Goal: Information Seeking & Learning: Stay updated

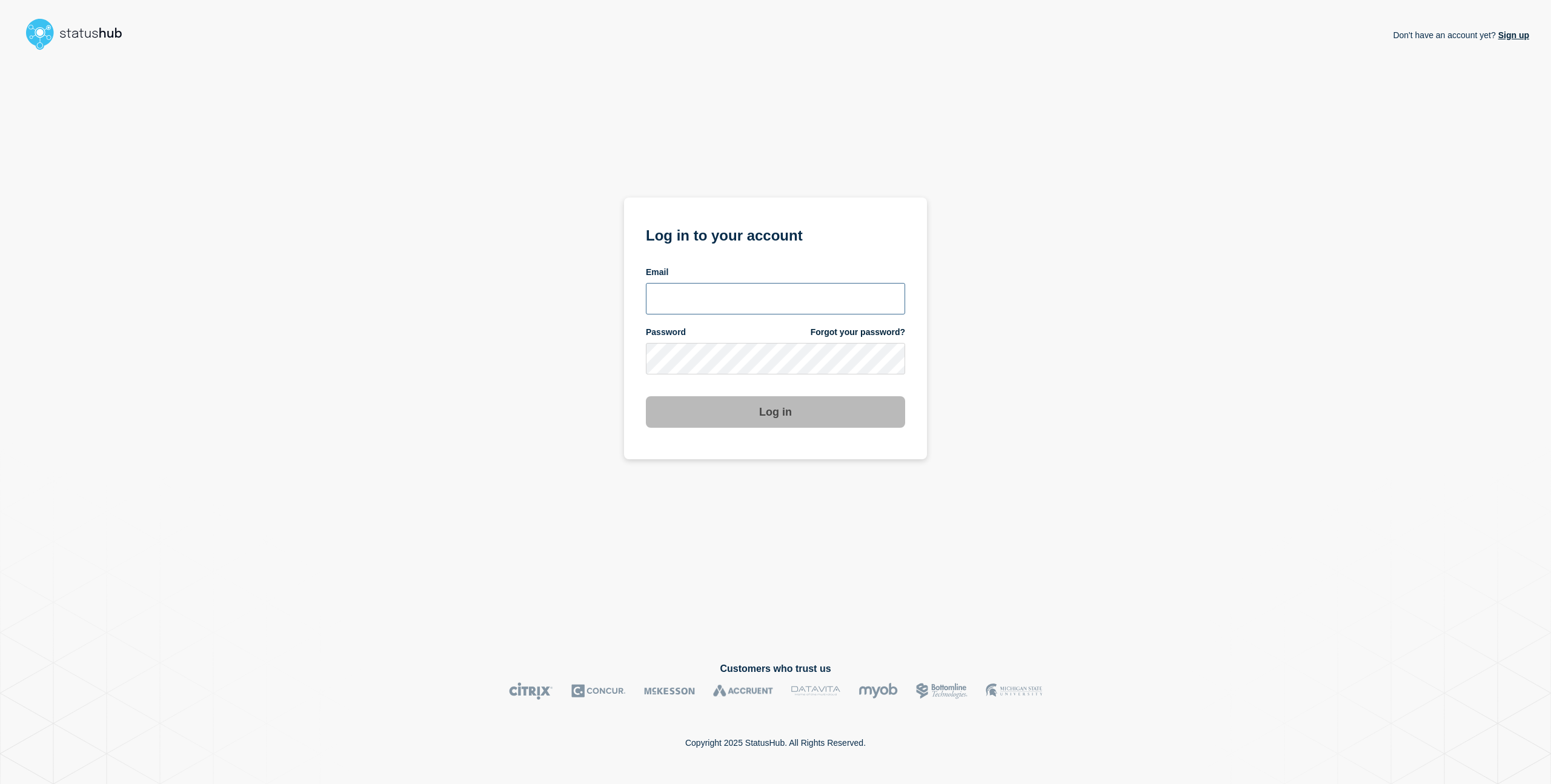
click at [811, 284] on input "email input" at bounding box center [776, 298] width 259 height 32
click at [0, 783] on com-1password-button at bounding box center [0, 784] width 0 height 0
click at [789, 298] on input "email input" at bounding box center [776, 298] width 259 height 32
type input "[EMAIL_ADDRESS][DOMAIN_NAME]"
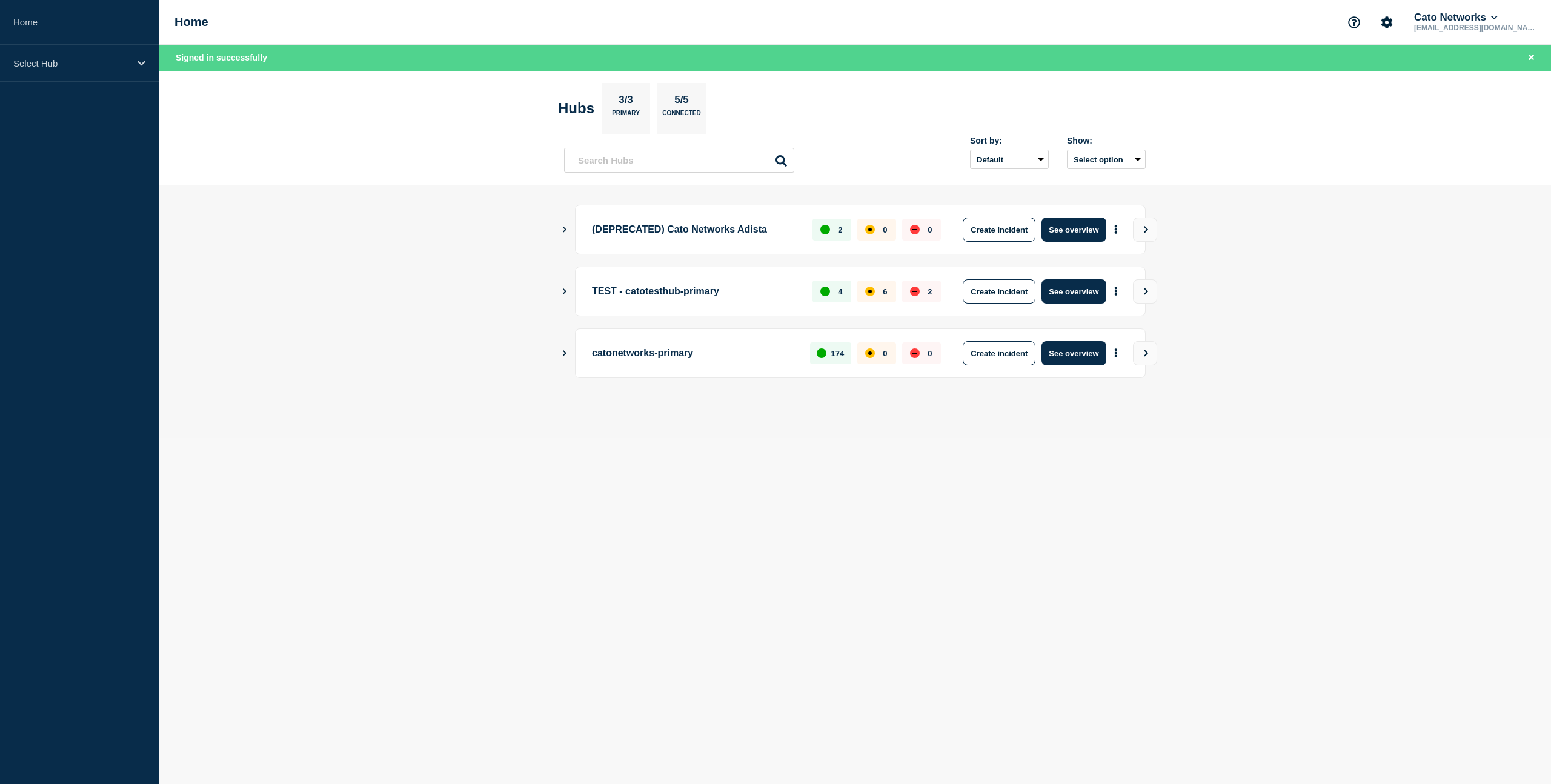
click at [563, 351] on icon "Show Connected Hubs" at bounding box center [564, 352] width 8 height 6
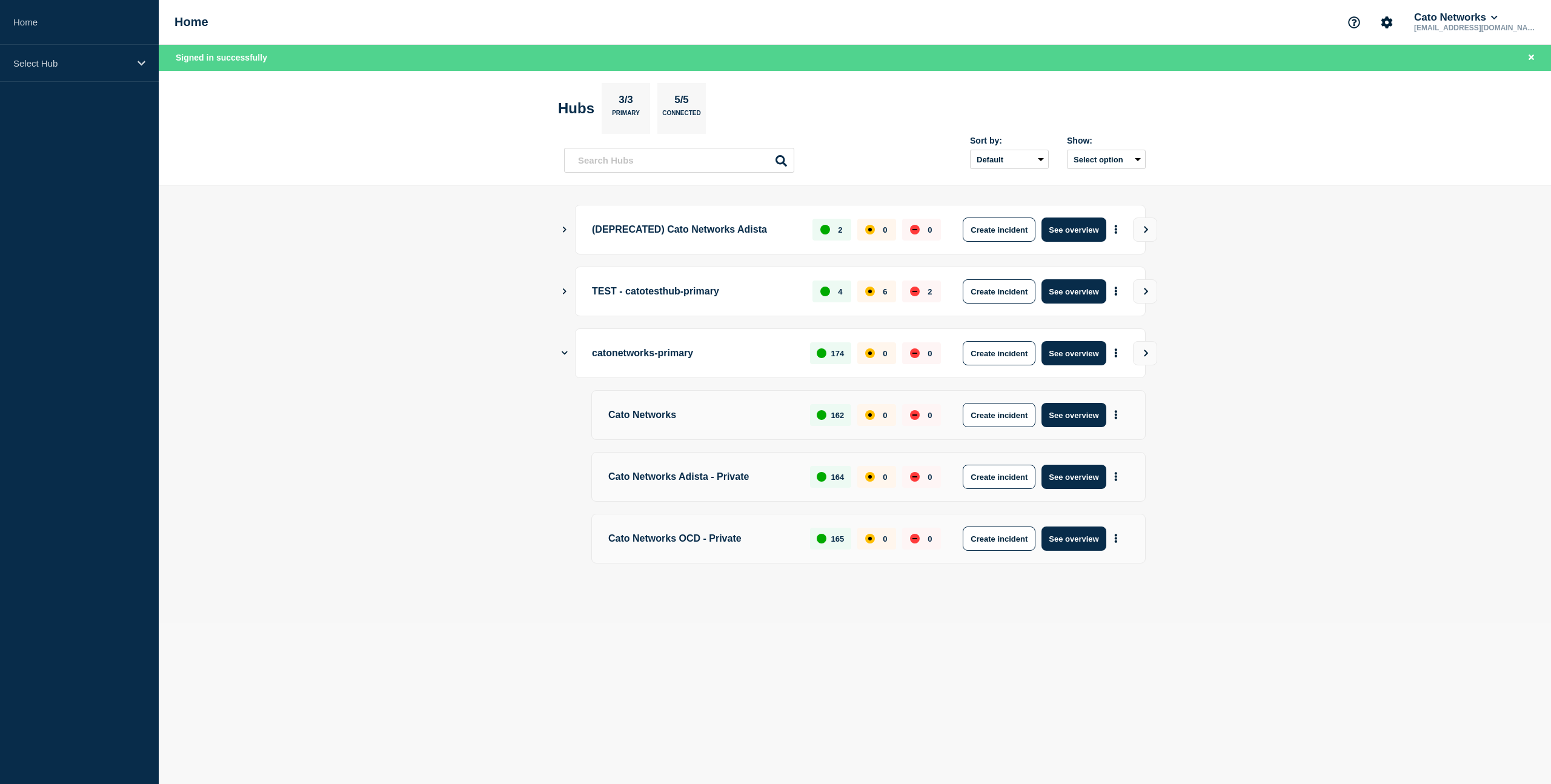
click at [745, 412] on p "Cato Networks" at bounding box center [702, 415] width 188 height 24
click at [1075, 415] on button "See overview" at bounding box center [1073, 415] width 64 height 24
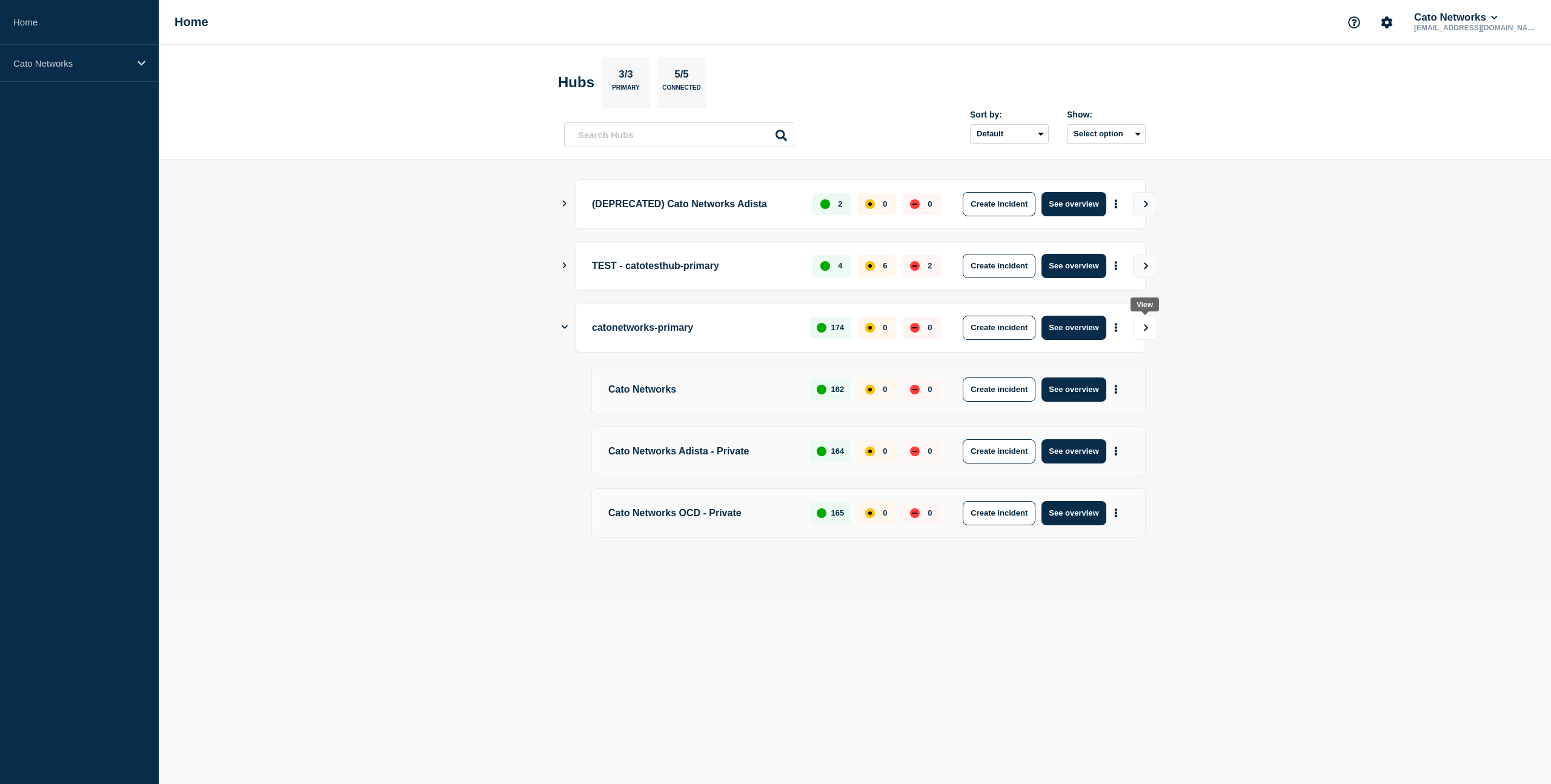
click at [1145, 328] on icon "View" at bounding box center [1147, 328] width 8 height 7
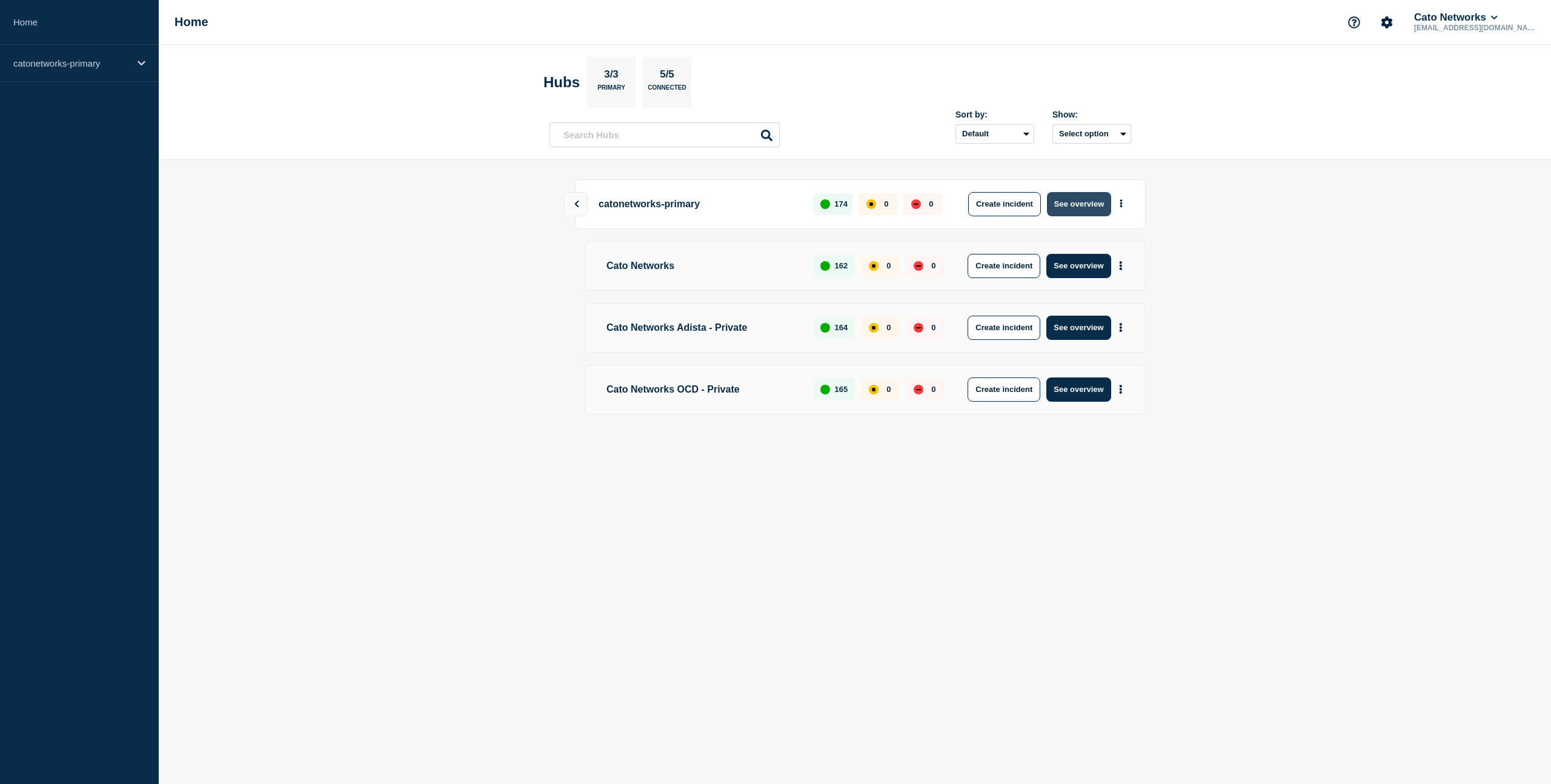
click at [1082, 204] on button "See overview" at bounding box center [1079, 205] width 64 height 24
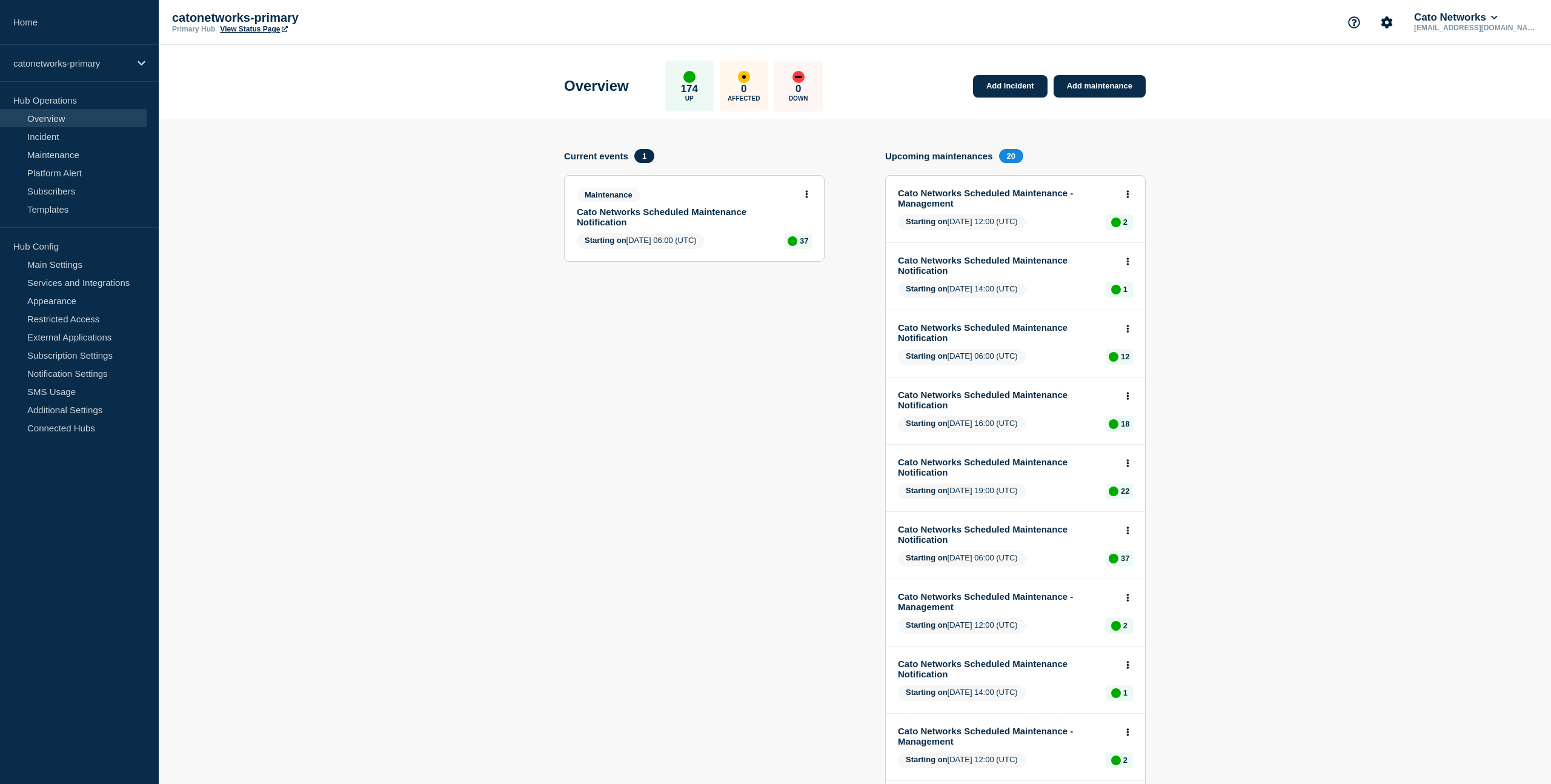
click at [678, 222] on link "Cato Networks Scheduled Maintenance Notification" at bounding box center [686, 216] width 219 height 20
click at [678, 216] on link "Cato Networks Scheduled Maintenance Notification" at bounding box center [686, 216] width 219 height 20
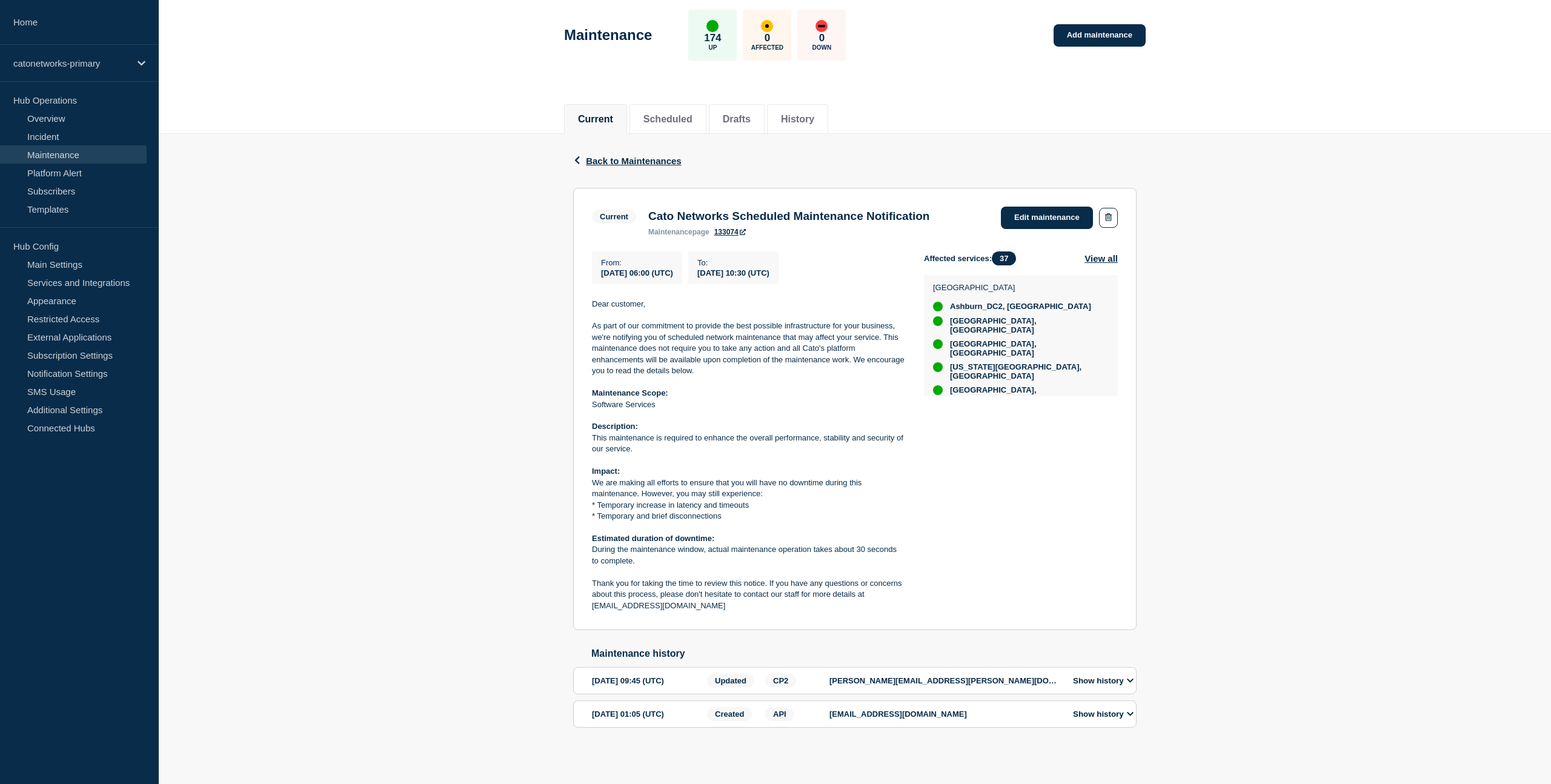
scroll to position [68, 0]
